Goal: Transaction & Acquisition: Purchase product/service

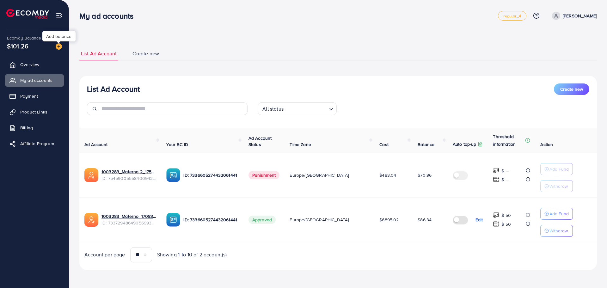
click at [56, 50] on img at bounding box center [59, 46] width 6 height 6
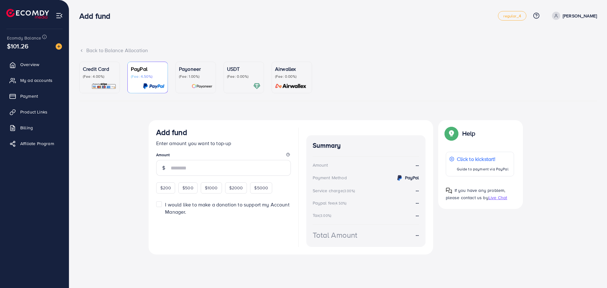
click at [112, 95] on ul "Credit Card (Fee: 4.00%) PayPal (Fee: 4.50%) Payoneer (Fee: 1.00%) USDT (Fee: 0…" at bounding box center [338, 82] width 518 height 40
click at [111, 93] on link "Credit Card (Fee: 4.00%)" at bounding box center [99, 78] width 40 height 32
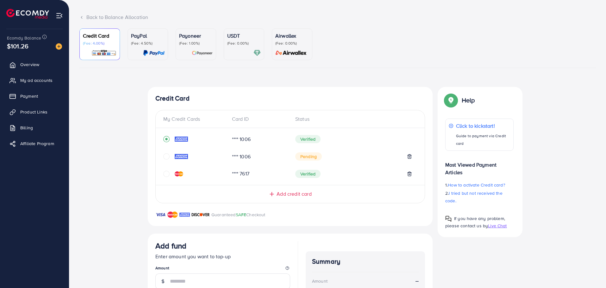
scroll to position [127, 0]
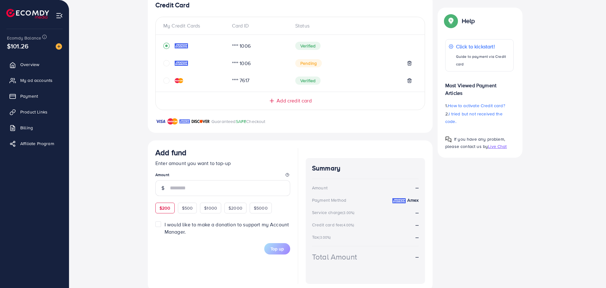
click at [165, 208] on span "$200" at bounding box center [164, 208] width 11 height 6
type input "***"
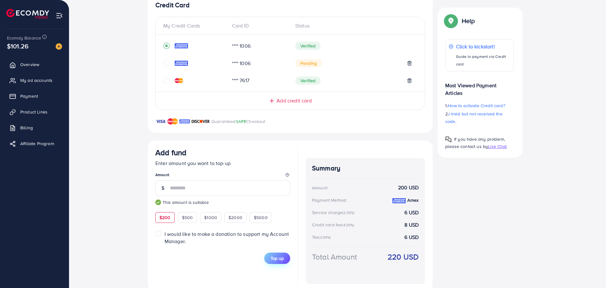
click at [275, 258] on span "Top up" at bounding box center [276, 258] width 13 height 6
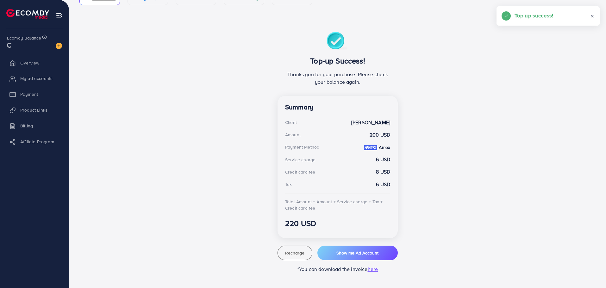
scroll to position [88, 0]
click at [358, 262] on div "Top-up Success! Thanks you for your purchase. Please check your balance again. …" at bounding box center [337, 152] width 120 height 241
click at [360, 252] on span "Show me Ad Account" at bounding box center [357, 253] width 42 height 6
